Goal: Contribute content: Add original content to the website for others to see

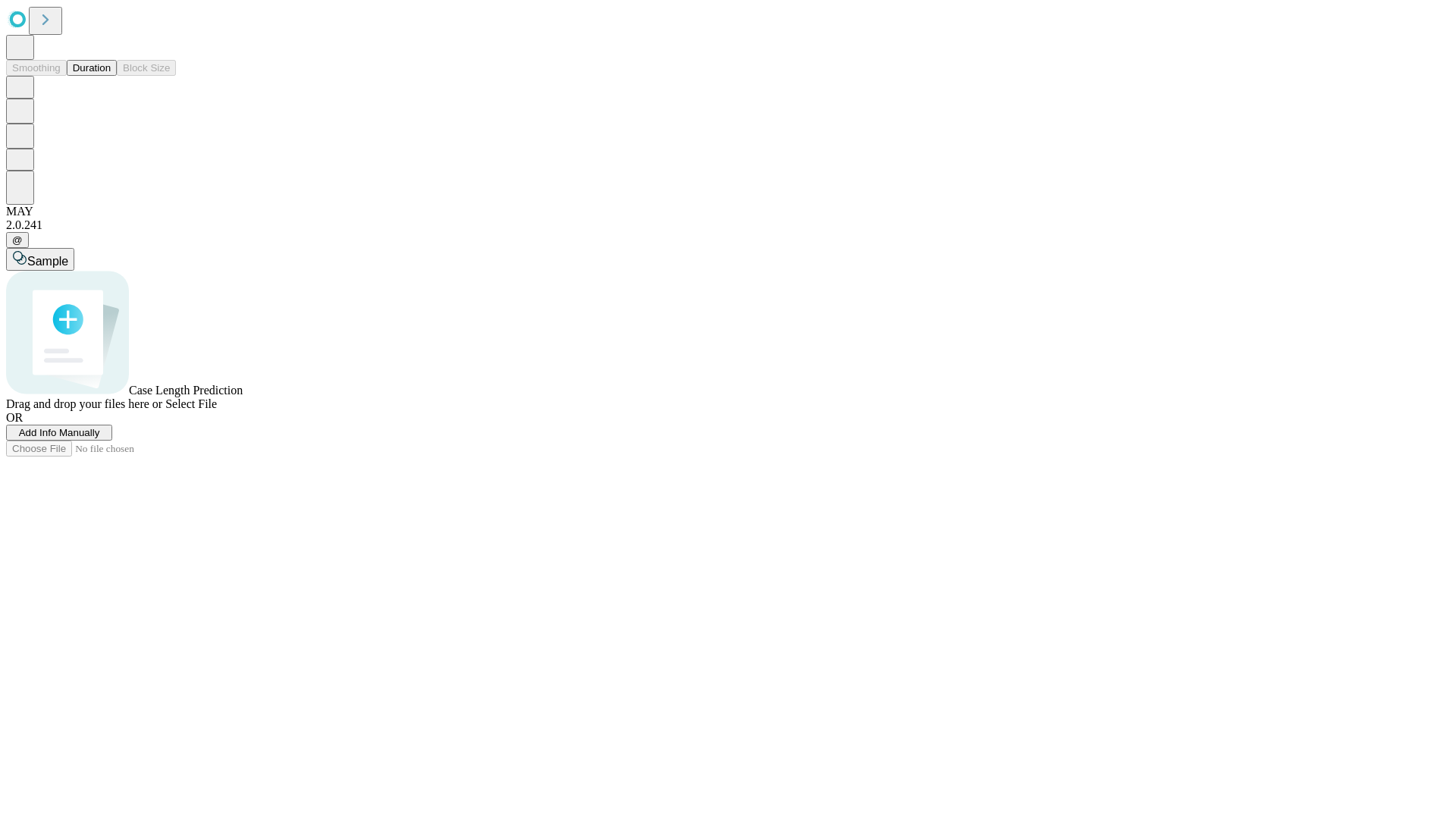
click at [100, 438] on span "Add Info Manually" at bounding box center [60, 432] width 81 height 11
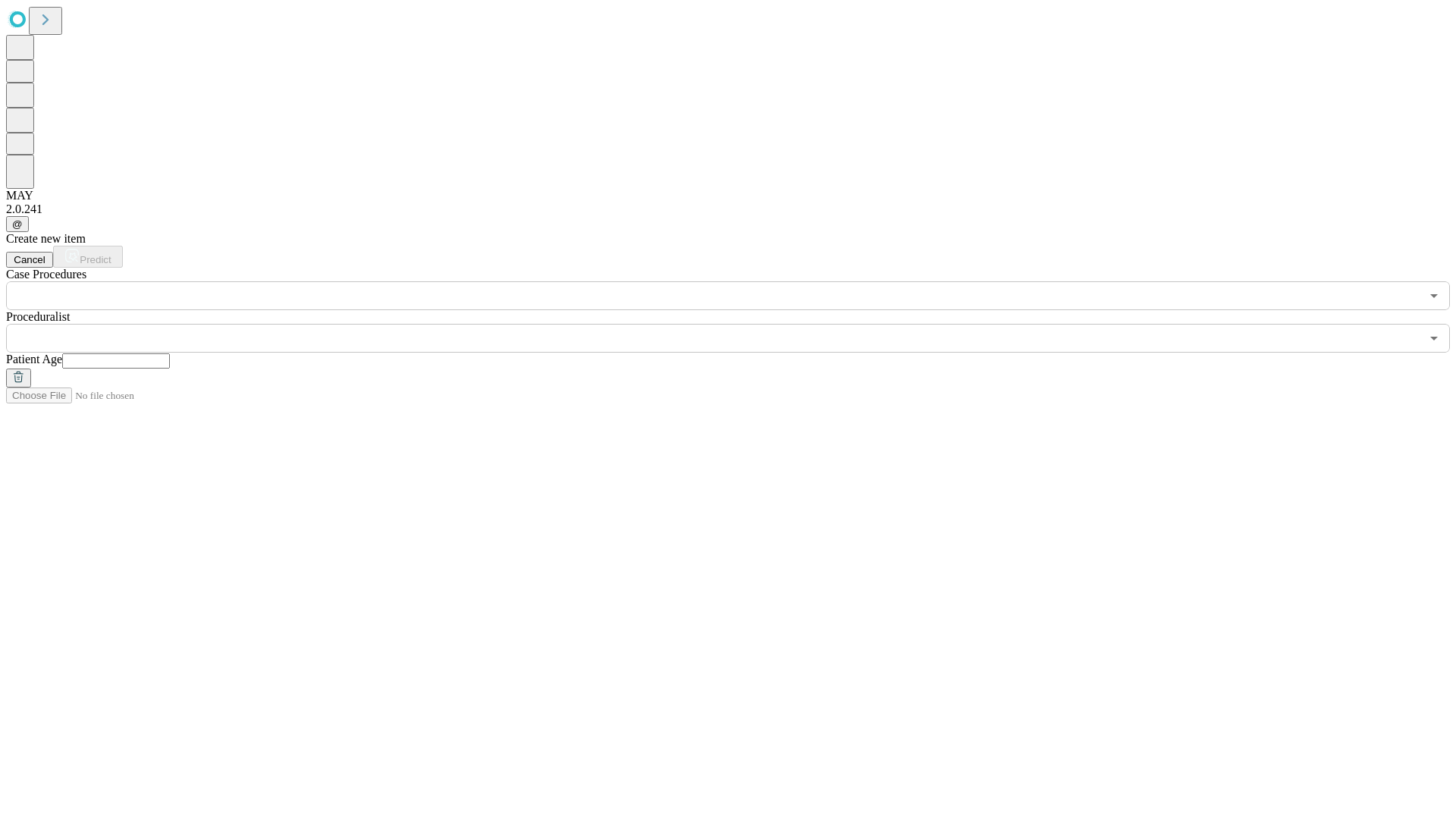
click at [170, 354] on input "text" at bounding box center [116, 361] width 108 height 15
type input "**"
click at [739, 323] on input "text" at bounding box center [712, 338] width 1414 height 28
